Goal: Information Seeking & Learning: Learn about a topic

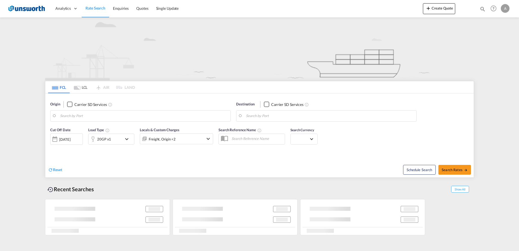
click at [79, 139] on div "[DATE]" at bounding box center [66, 138] width 33 height 11
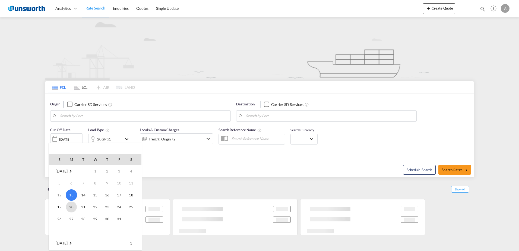
click at [71, 206] on span "20" at bounding box center [71, 206] width 11 height 11
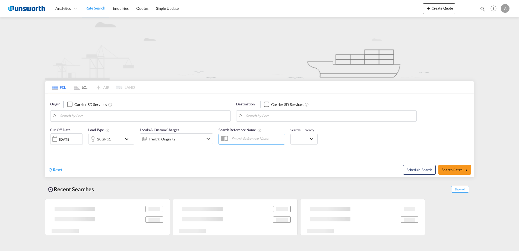
click at [127, 139] on md-icon "icon-chevron-down" at bounding box center [127, 139] width 9 height 7
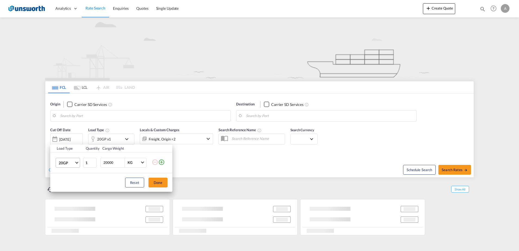
click at [76, 164] on md-select-value "20GP" at bounding box center [69, 162] width 22 height 9
click at [64, 189] on div "40HC" at bounding box center [64, 188] width 10 height 5
click at [151, 184] on button "Done" at bounding box center [157, 182] width 19 height 10
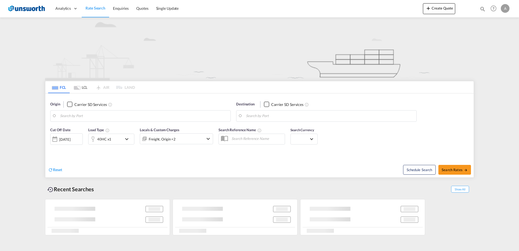
click at [208, 138] on md-icon "icon-chevron-down" at bounding box center [208, 138] width 7 height 7
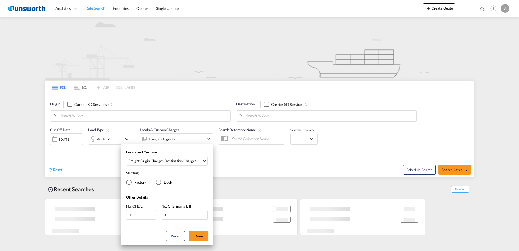
click at [209, 98] on div "Locals and Customs Freight , Origin Charges , Destination Charges Clear All Sel…" at bounding box center [259, 125] width 519 height 251
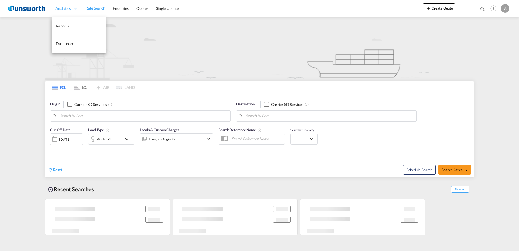
click at [64, 9] on span "Analytics" at bounding box center [62, 8] width 15 height 5
click at [92, 7] on span "Rate Search" at bounding box center [95, 8] width 20 height 5
click at [96, 9] on span "Rate Search" at bounding box center [95, 8] width 20 height 5
click at [54, 87] on md-icon "Use the left and right arrow keys to navigate between tabs" at bounding box center [55, 88] width 7 height 4
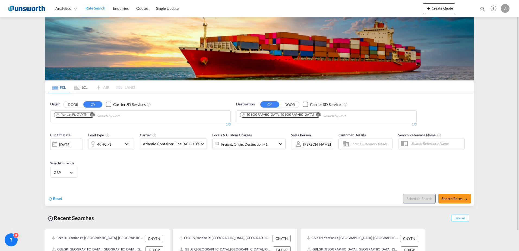
click at [107, 104] on div "Checkbox No Ink" at bounding box center [108, 103] width 5 height 5
click at [79, 142] on div "[DATE]" at bounding box center [66, 143] width 33 height 11
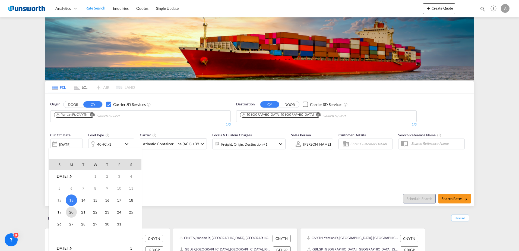
click at [75, 210] on span "20" at bounding box center [71, 211] width 11 height 11
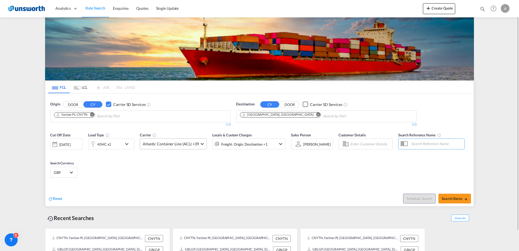
click at [202, 143] on span at bounding box center [202, 143] width 3 height 3
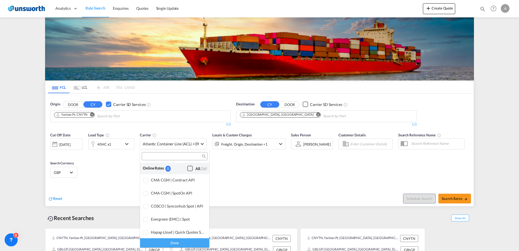
click at [187, 168] on div "Checkbox No Ink" at bounding box center [189, 168] width 5 height 5
click at [177, 241] on div "Done" at bounding box center [174, 242] width 69 height 9
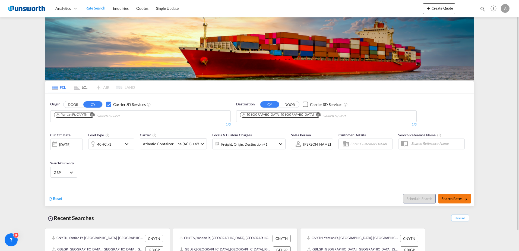
click at [455, 198] on span "Search Rates" at bounding box center [454, 198] width 26 height 4
type input "CNYTN to GBLGP / [DATE]"
click at [108, 104] on div "Checkbox No Ink" at bounding box center [108, 103] width 5 height 5
click at [70, 145] on div "[DATE]" at bounding box center [64, 144] width 11 height 5
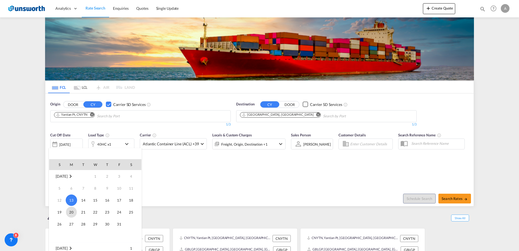
click at [72, 211] on span "20" at bounding box center [71, 211] width 11 height 11
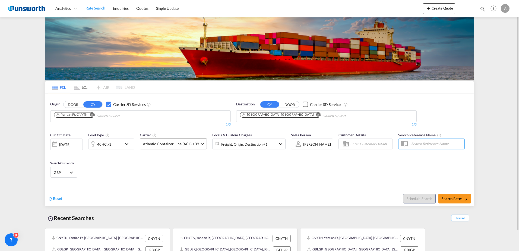
click at [201, 144] on span at bounding box center [202, 143] width 3 height 3
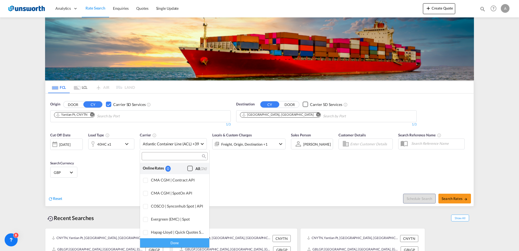
click at [187, 168] on div "Checkbox No Ink" at bounding box center [189, 168] width 5 height 5
click at [176, 241] on div "Done" at bounding box center [174, 242] width 69 height 9
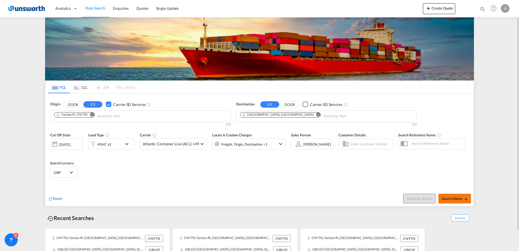
click at [460, 195] on button "Search Rates" at bounding box center [454, 198] width 33 height 10
type input "CNYTN to GBLGP / [DATE]"
